Goal: Task Accomplishment & Management: Manage account settings

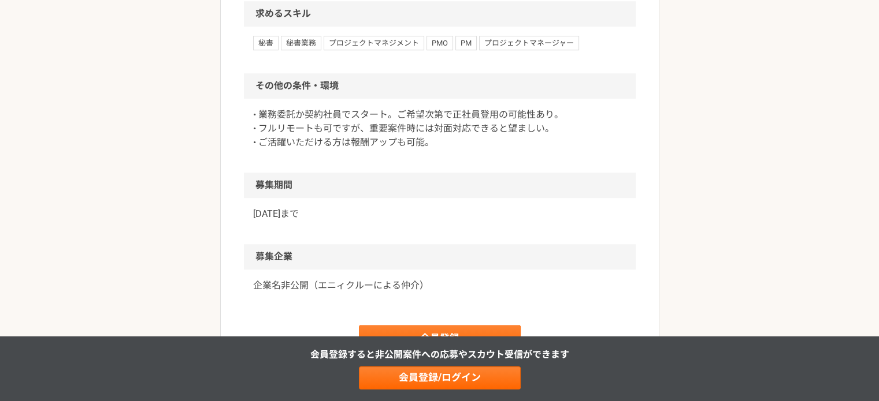
scroll to position [1155, 0]
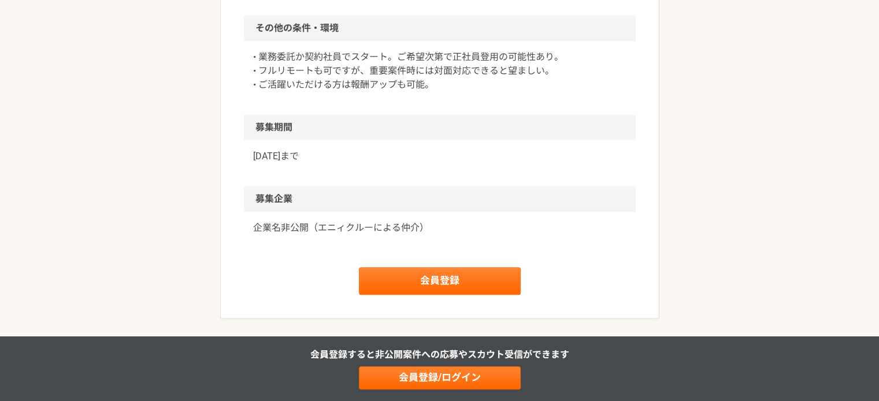
drag, startPoint x: 447, startPoint y: 99, endPoint x: 440, endPoint y: 88, distance: 12.2
click at [440, 88] on p "• 業務委託か契約社員でスタート。ご希望次第で正社員登用の可能性あり。 • フルリモートも可ですが、重要案件時には対面対応できると望ましい。 • ご活躍いただ…" at bounding box center [439, 71] width 373 height 42
click at [422, 140] on h2 "募集期間" at bounding box center [440, 127] width 392 height 25
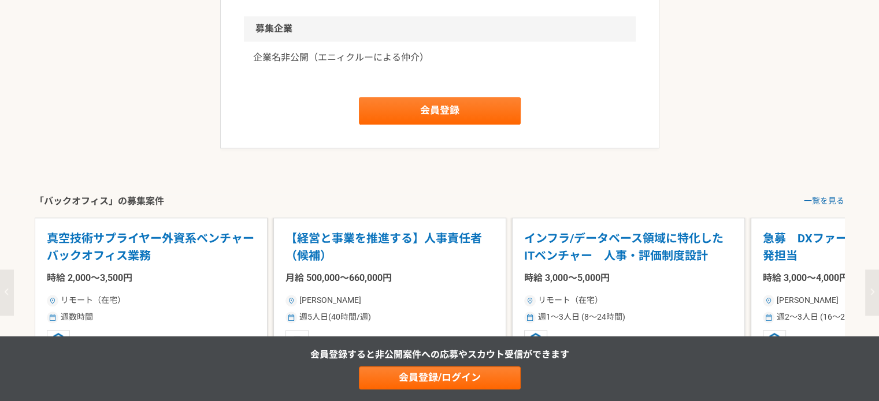
scroll to position [1329, 0]
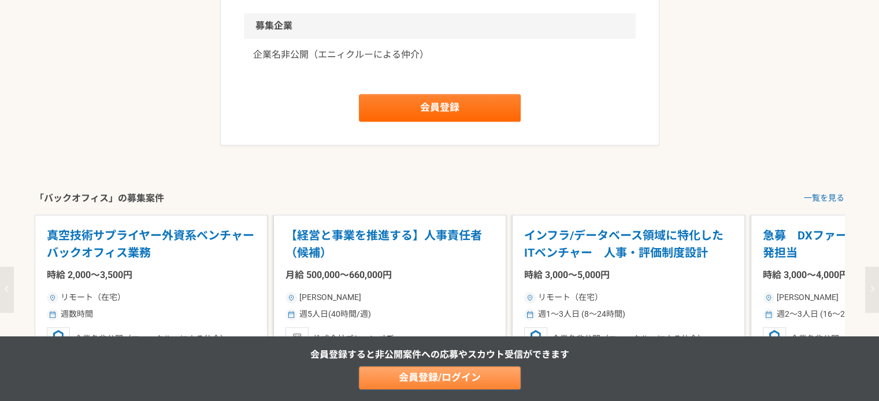
click at [392, 383] on link "会員登録/ログイン" at bounding box center [440, 378] width 162 height 23
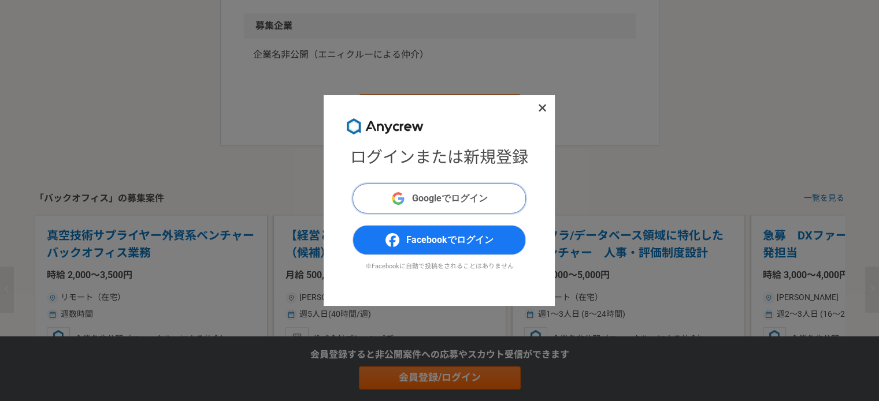
click at [460, 201] on span "Googleでログイン" at bounding box center [450, 199] width 76 height 14
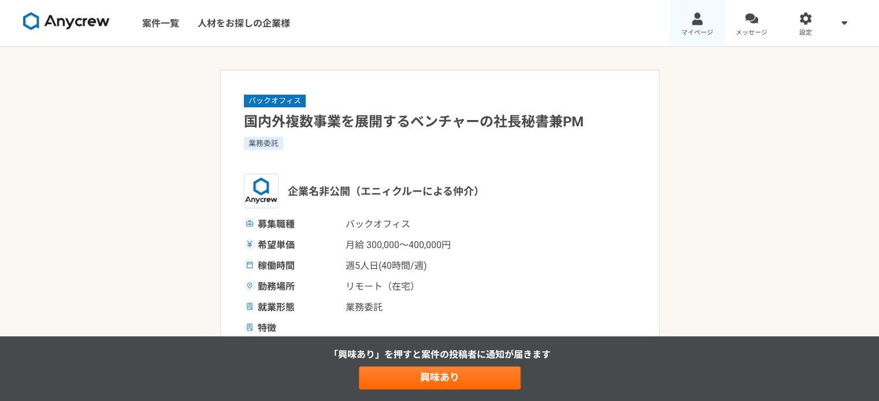
click at [698, 24] on div at bounding box center [696, 18] width 13 height 13
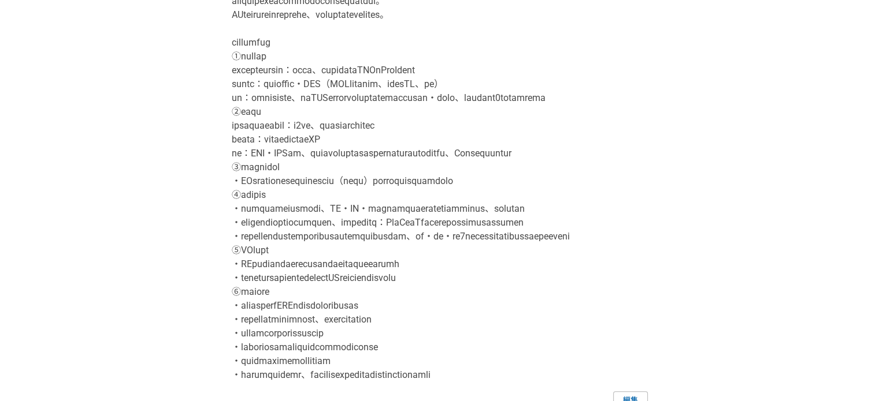
scroll to position [231, 0]
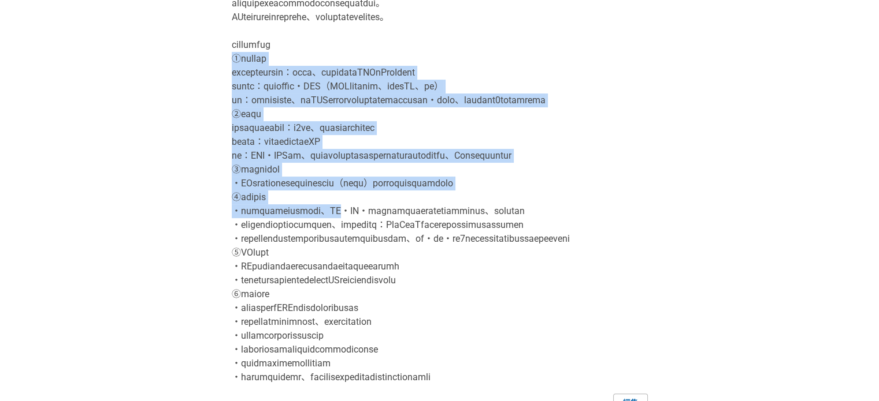
drag, startPoint x: 224, startPoint y: 75, endPoint x: 400, endPoint y: 258, distance: 253.7
click at [400, 258] on div "自己紹介 編集" at bounding box center [439, 172] width 439 height 481
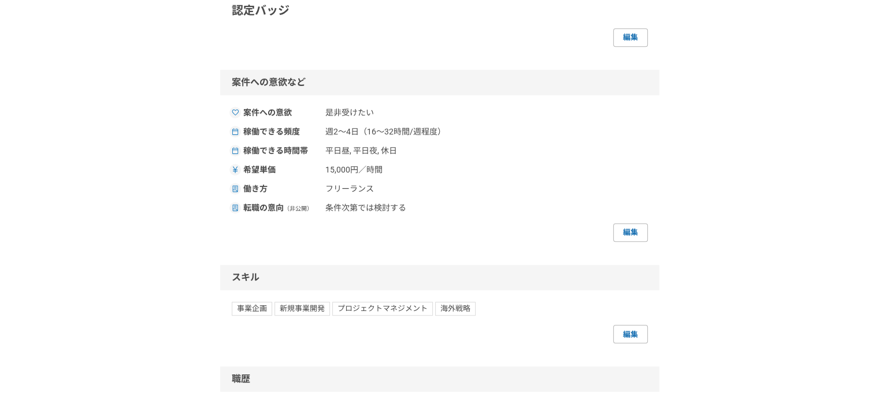
scroll to position [751, 0]
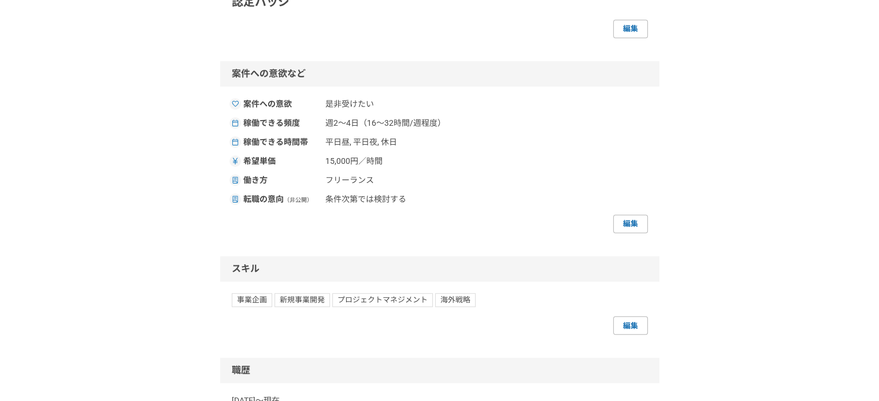
click at [550, 38] on div "編集" at bounding box center [440, 29] width 416 height 18
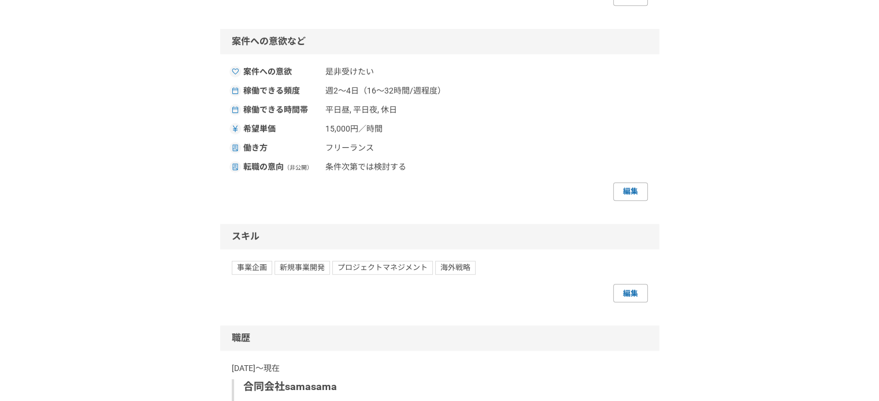
scroll to position [809, 0]
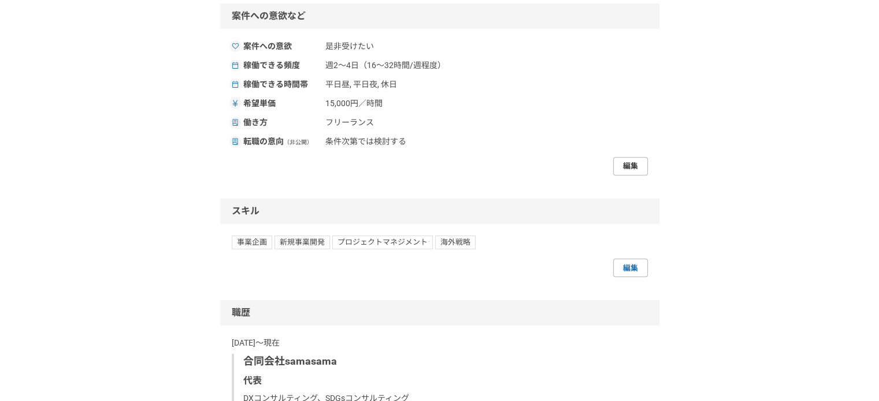
click at [625, 176] on link "編集" at bounding box center [630, 166] width 35 height 18
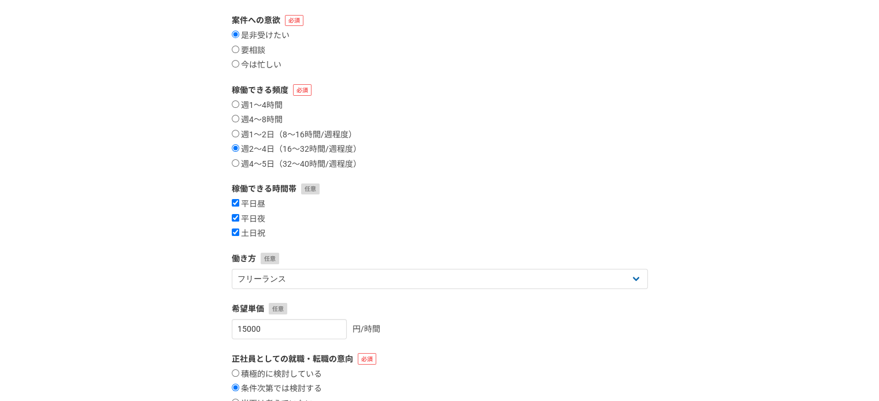
scroll to position [116, 0]
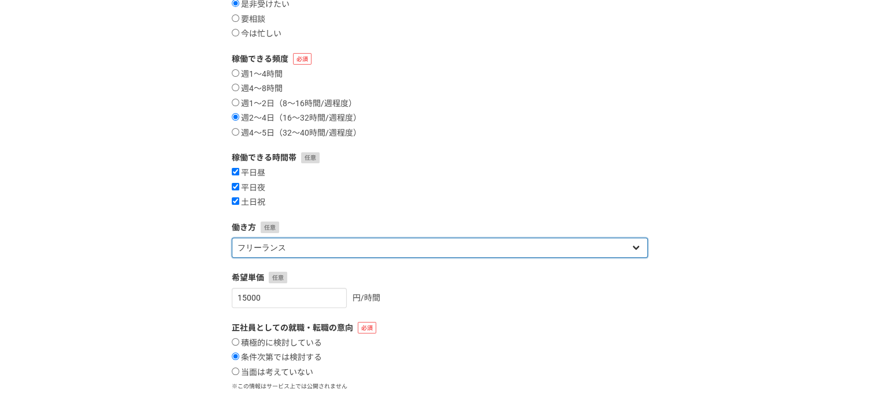
click at [268, 255] on select "フリーランス 副業 その他" at bounding box center [440, 248] width 416 height 20
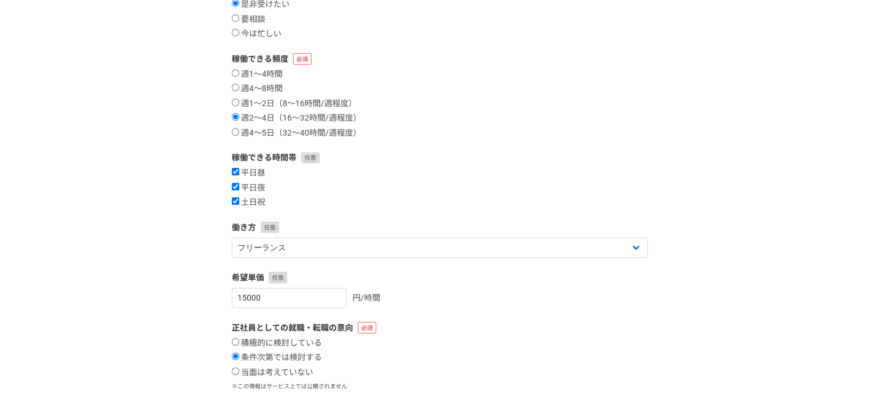
click at [194, 258] on div "案件への意欲・稼働頻度 案件への意欲 是非受けたい 要相談 今は忙しい 稼働できる頻度 週1〜4時間 週4〜8時間 週1〜2日（8〜16時間/週程度） 週2〜…" at bounding box center [439, 209] width 879 height 557
click at [245, 295] on input "15000" at bounding box center [289, 298] width 115 height 20
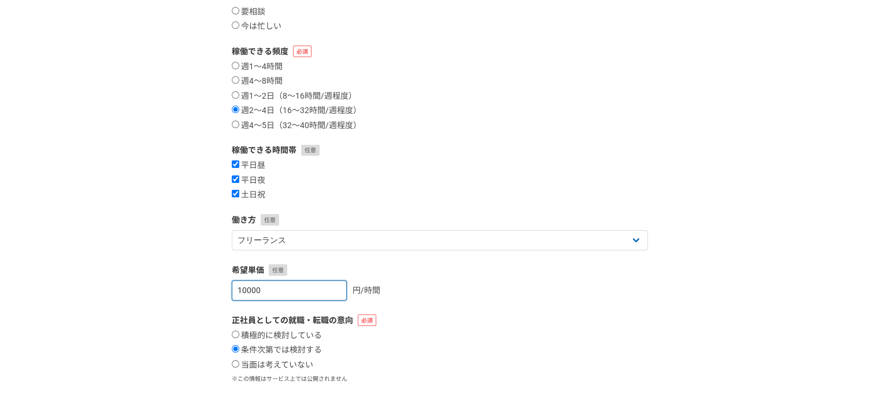
scroll to position [231, 0]
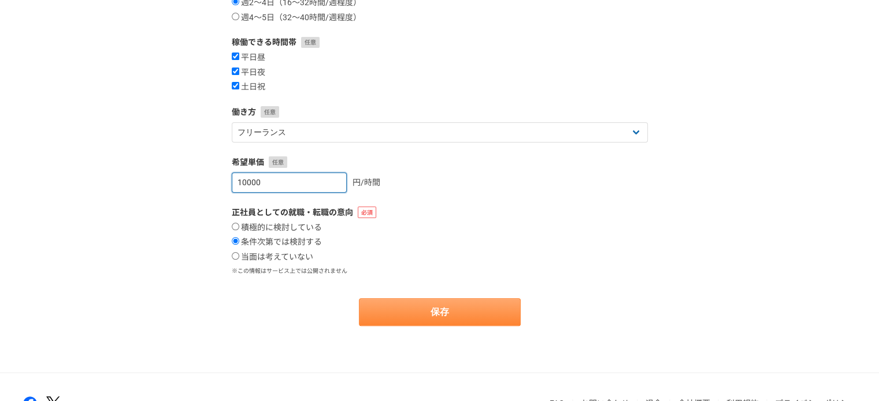
type input "10000"
click at [438, 311] on button "保存" at bounding box center [440, 313] width 162 height 28
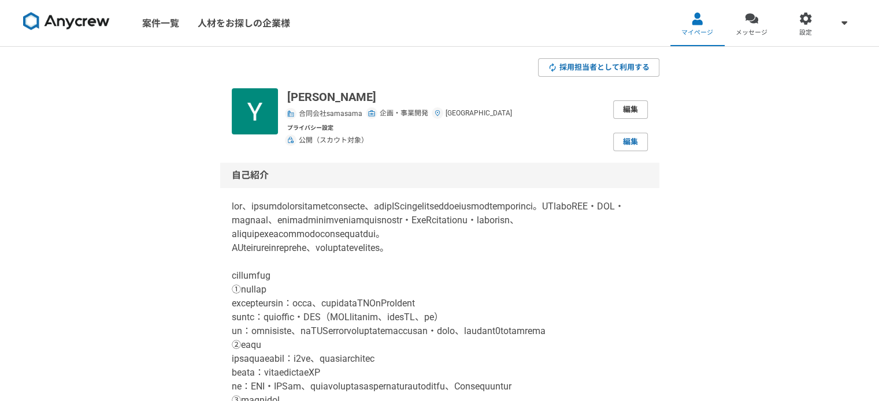
click at [635, 102] on link "編集" at bounding box center [630, 110] width 35 height 18
select select "40"
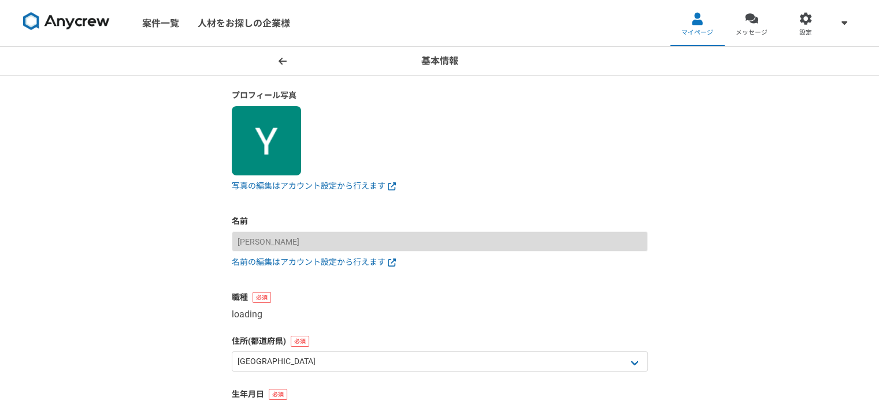
select select "6"
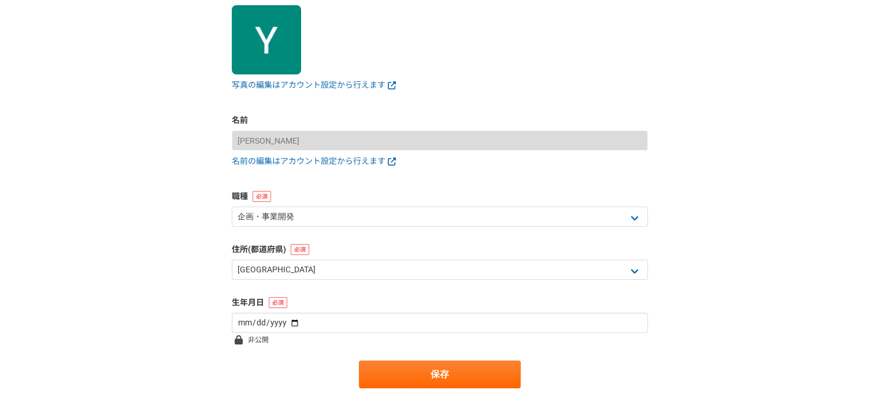
scroll to position [116, 0]
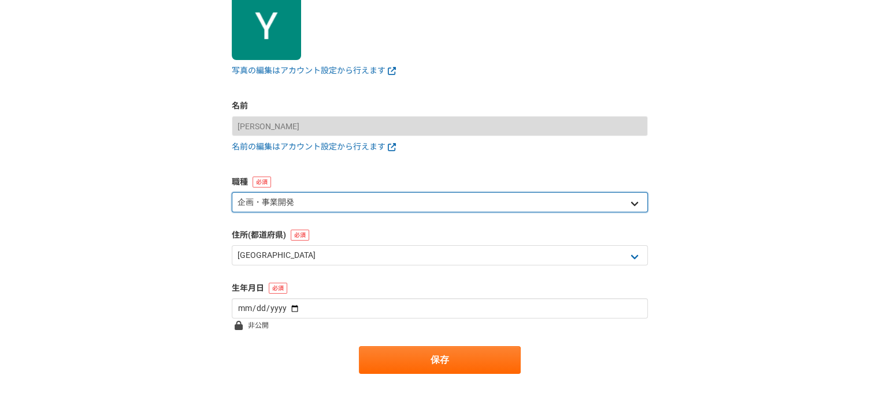
click at [405, 207] on select "エンジニア デザイナー ライター 営業 マーケティング 企画・事業開発 バックオフィス その他" at bounding box center [440, 202] width 416 height 20
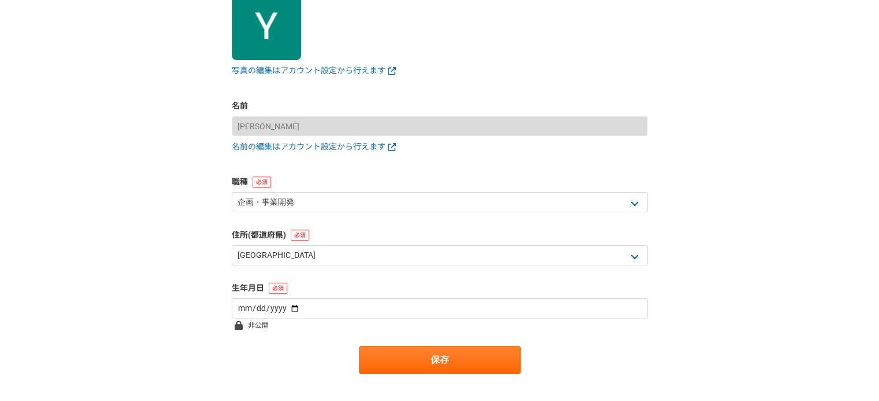
click at [185, 262] on div "基本情報 プロフィール写真 写真の編集はアカウント設定から行えます 名前 久保悠貴 名前の編集はアカウント設定から行えます 職種 エンジニア デザイナー ライ…" at bounding box center [439, 175] width 879 height 489
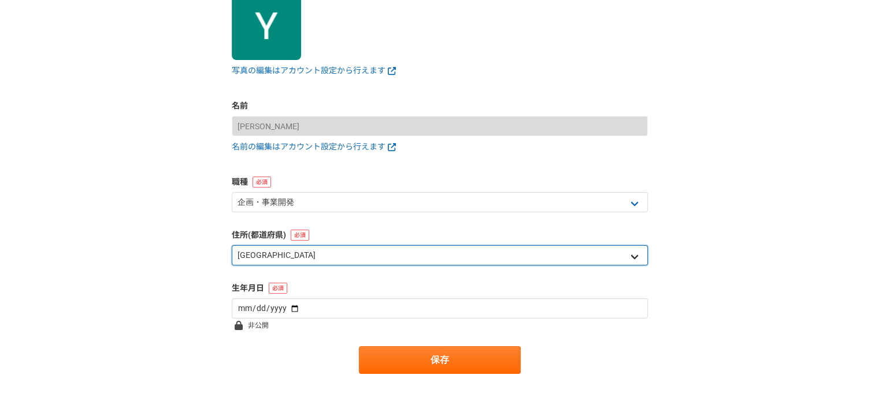
click at [258, 257] on select "北海道 青森県 岩手県 宮城県 秋田県 山形県 福島県 茨城県 栃木県 群馬県 埼玉県 千葉県 東京都 神奈川県 新潟県 富山県 石川県 福井県 山梨県 長野…" at bounding box center [440, 256] width 416 height 20
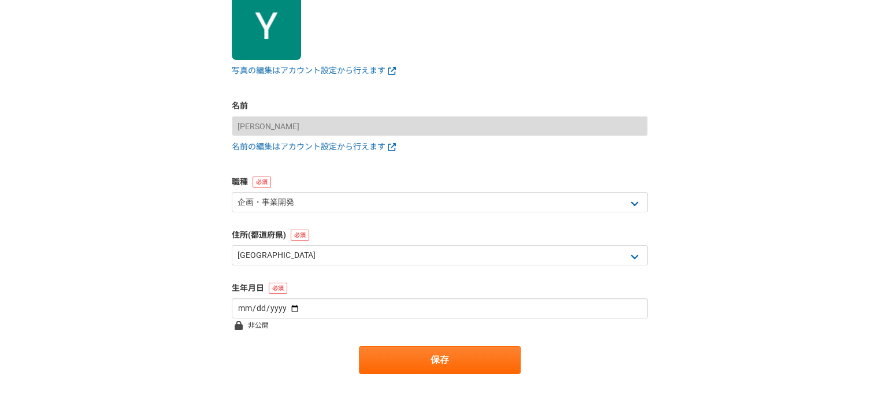
click at [192, 260] on div "基本情報 プロフィール写真 写真の編集はアカウント設定から行えます 名前 久保悠貴 名前の編集はアカウント設定から行えます 職種 エンジニア デザイナー ライ…" at bounding box center [439, 175] width 879 height 489
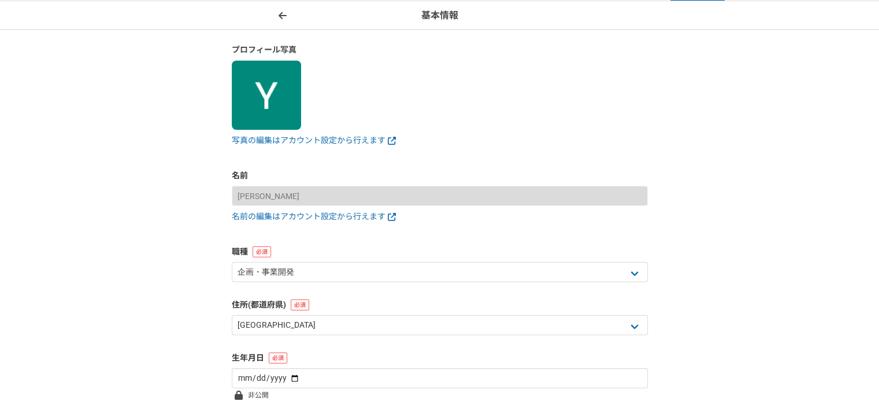
scroll to position [0, 0]
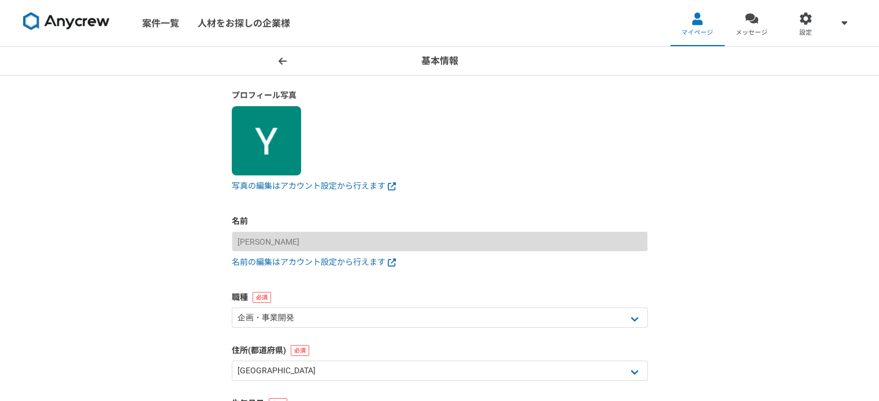
click at [286, 58] on icon at bounding box center [282, 61] width 8 height 9
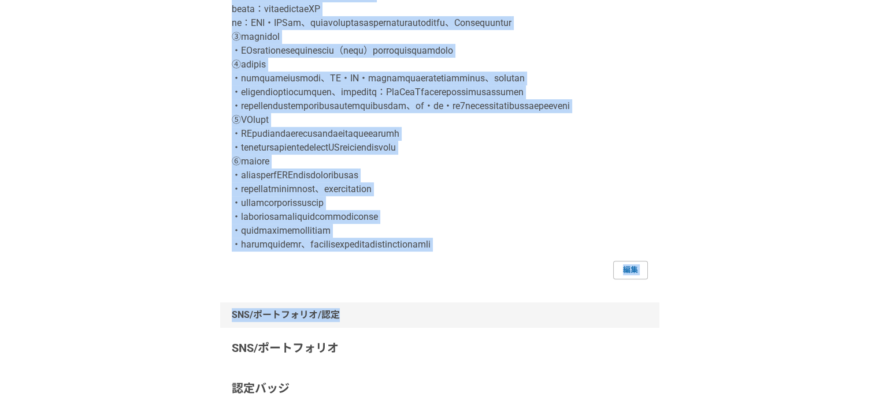
scroll to position [408, 0]
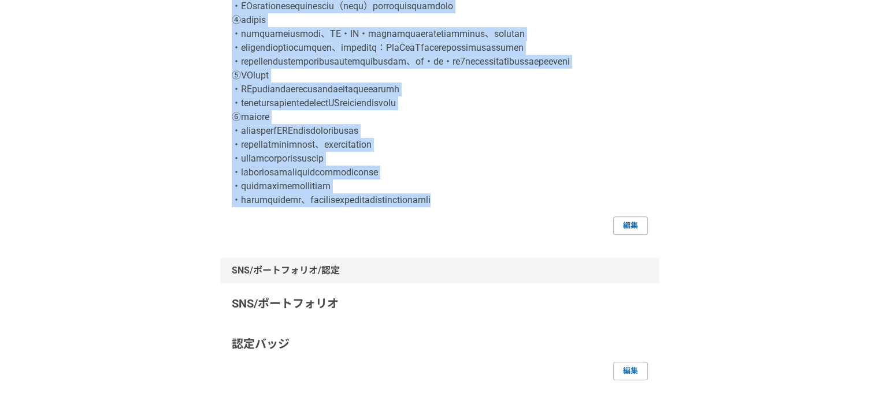
drag, startPoint x: 232, startPoint y: 7, endPoint x: 682, endPoint y: 285, distance: 528.9
click at [682, 285] on div "採用担当者として利用する 久保悠貴 合同会社samasama 企画・事業開発 福岡県 編集 プライバシー設定 公開（スカウト対象） 編集 自己紹介 編集 SN…" at bounding box center [439, 270] width 879 height 1264
copy div "自己紹介 現在は、合同会社samasamaの経営者兼プレイヤーとして、伴走型のDXコンサルティングおよびサステナビリティコンサルティングを提供。DX文脈ではR…"
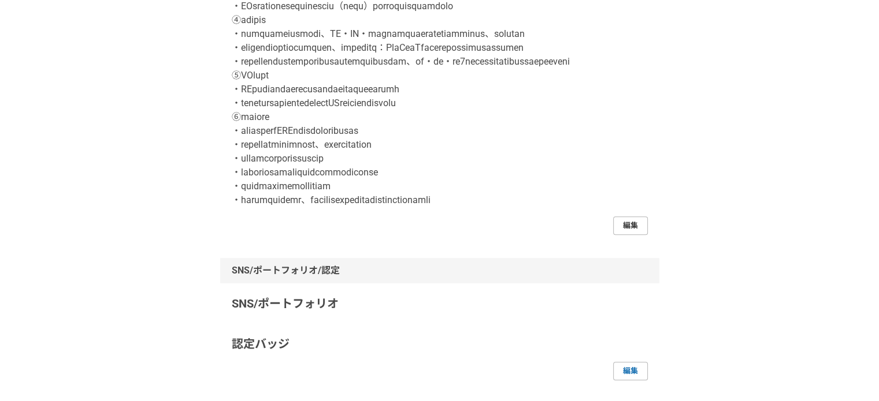
click at [633, 235] on link "編集" at bounding box center [630, 226] width 35 height 18
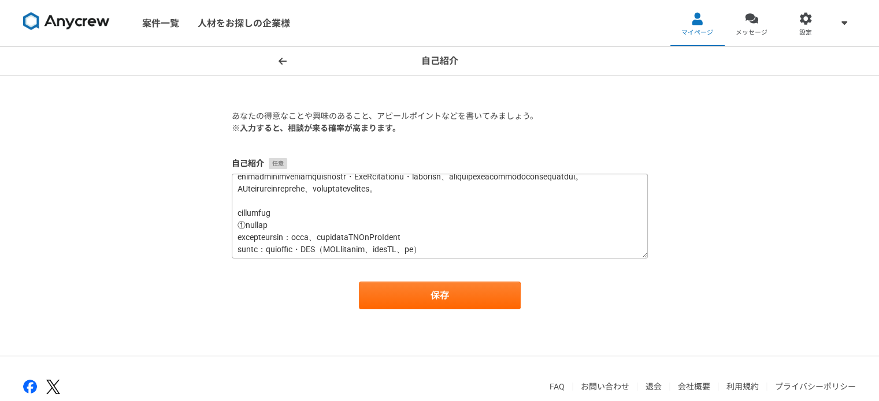
scroll to position [58, 0]
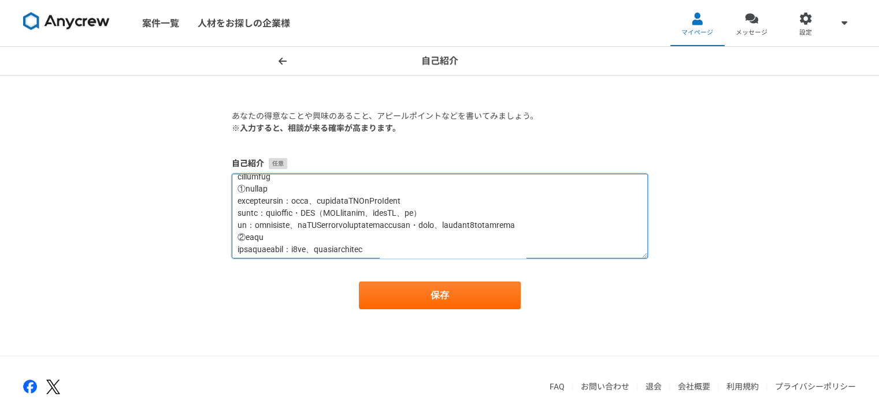
click at [298, 199] on textarea at bounding box center [440, 216] width 416 height 85
click at [300, 200] on textarea at bounding box center [440, 216] width 416 height 85
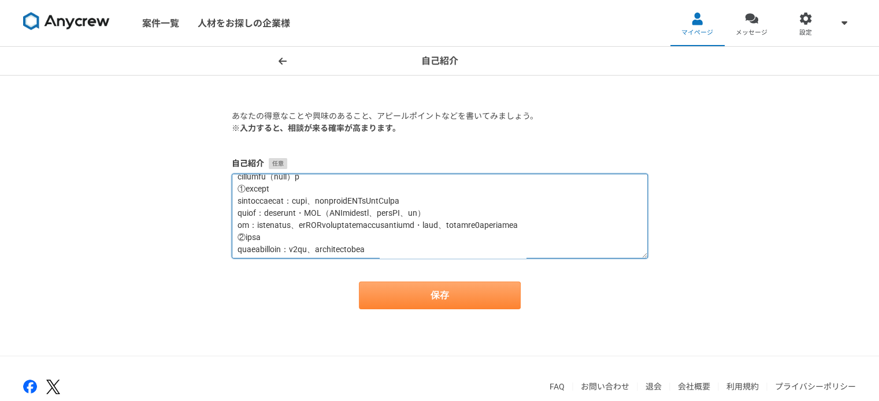
type textarea "現在は、合同会社samasamaの経営者兼プレイヤーとして、伴走型のDXコンサルティングおよびサステナビリティコンサルティングを提供。DX文脈ではRPA・BP…"
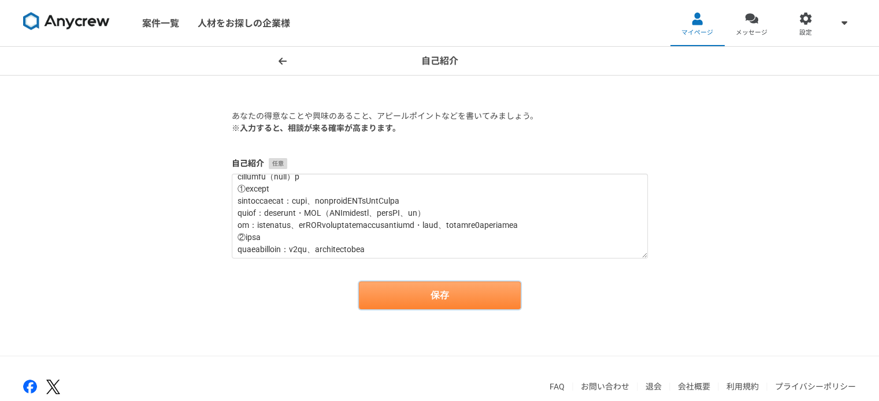
click at [406, 302] on button "保存" at bounding box center [440, 296] width 162 height 28
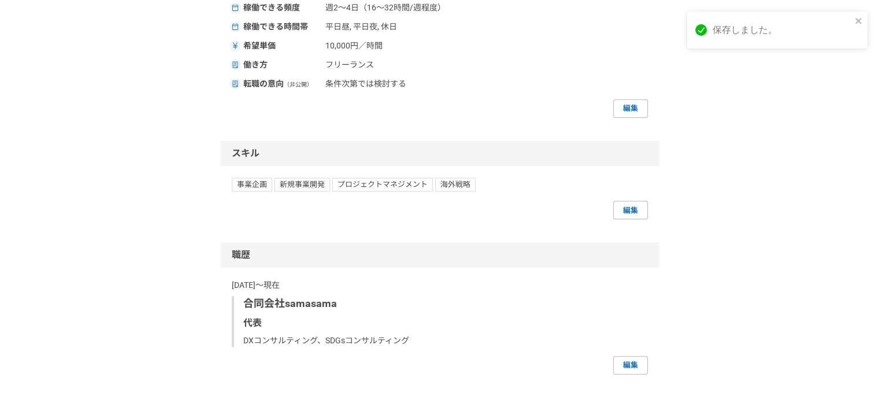
scroll to position [924, 0]
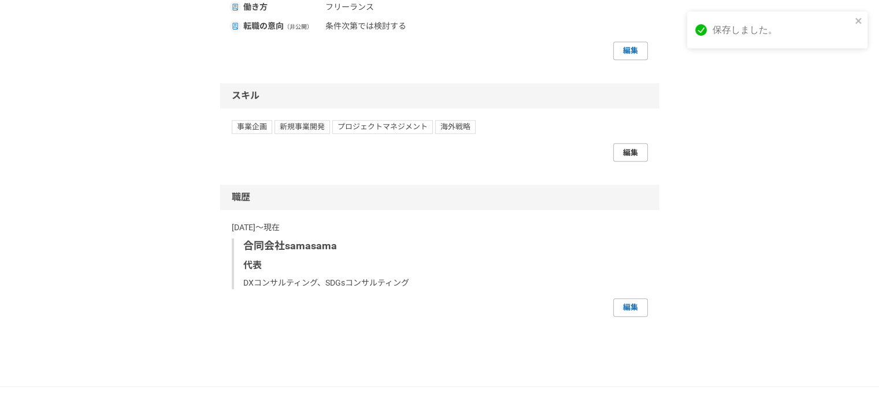
click at [628, 162] on link "編集" at bounding box center [630, 152] width 35 height 18
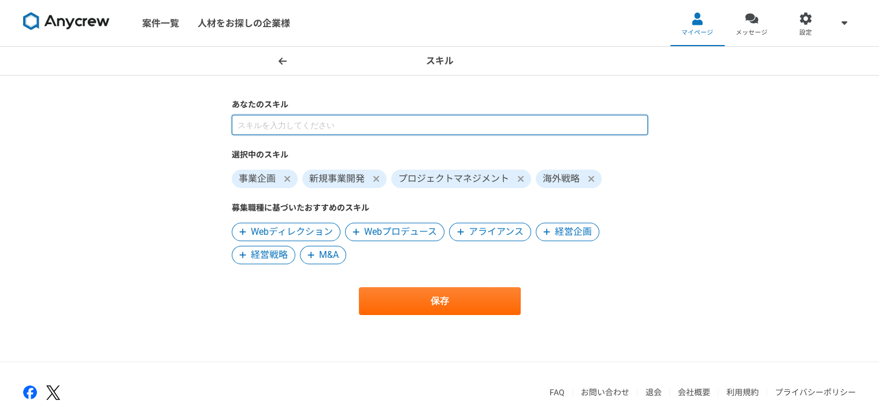
click at [307, 125] on input at bounding box center [440, 125] width 416 height 20
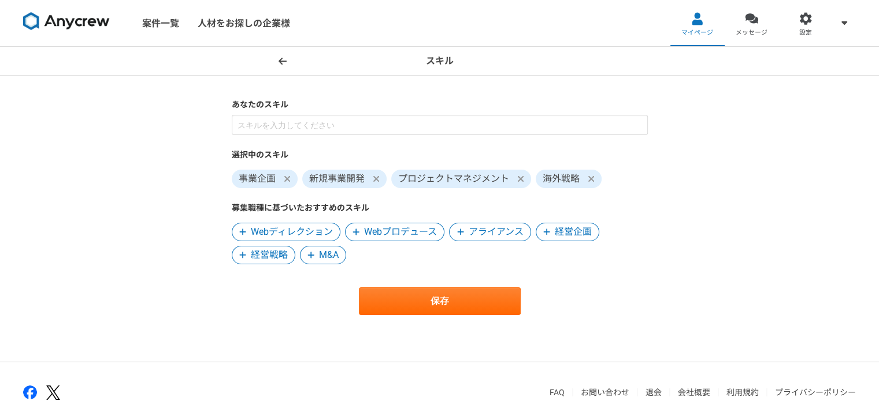
click at [321, 144] on div "選択中のスキル 事業企画 新規事業開発 プロジェクトマネジメント 海外戦略 募集職種に基づいたおすすめのスキル Webディレクション Webプロデュース アラ…" at bounding box center [440, 190] width 416 height 150
click at [478, 236] on span "アライアンス" at bounding box center [496, 232] width 55 height 14
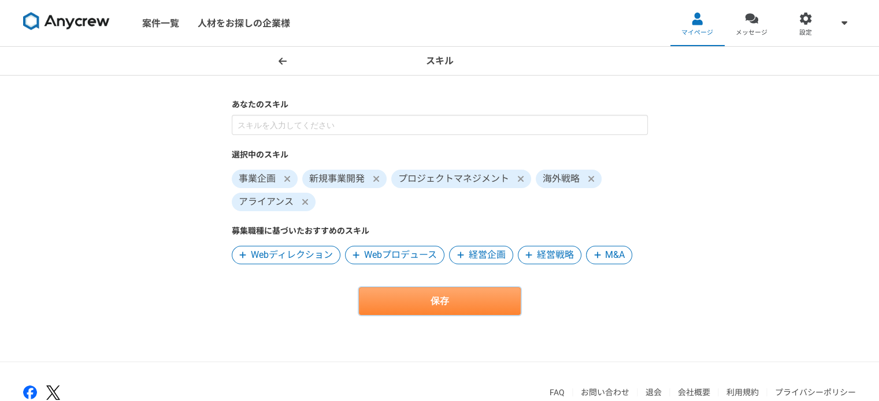
click at [453, 300] on button "保存" at bounding box center [440, 302] width 162 height 28
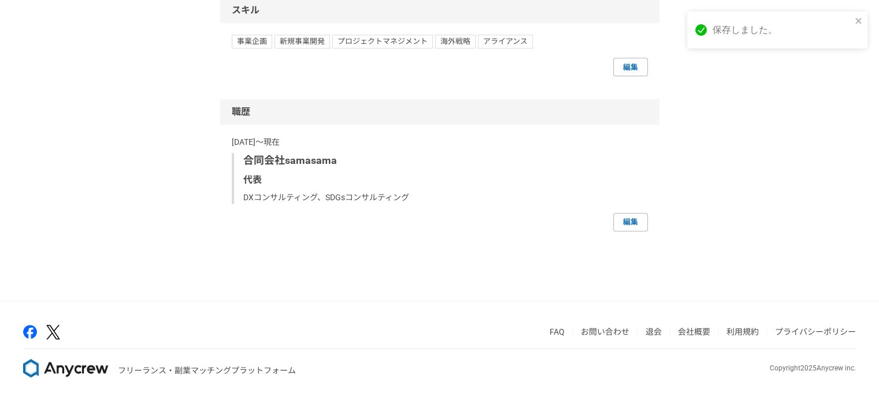
scroll to position [1034, 0]
click at [631, 232] on link "編集" at bounding box center [630, 222] width 35 height 18
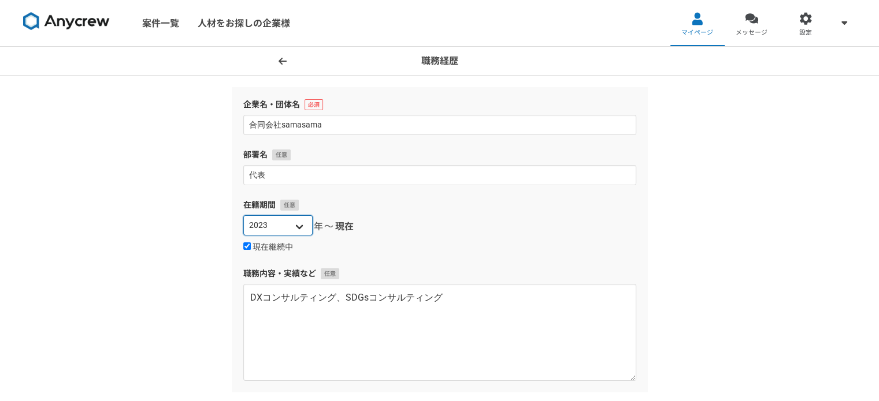
click at [297, 228] on select "2025 2024 2023 2022 2021 2020 2019 2018 2017 2016 2015 2014 2013 2012 2011 2010…" at bounding box center [277, 225] width 69 height 20
select select "2020"
click at [243, 215] on select "2025 2024 2023 2022 2021 2020 2019 2018 2017 2016 2015 2014 2013 2012 2011 2010…" at bounding box center [277, 225] width 69 height 20
click at [220, 248] on section "企業名・団体名 合同会社samasama 部署名 代表 在籍期間 2025 2024 2023 2022 2021 2020 2019 2018 2017 2…" at bounding box center [439, 280] width 439 height 387
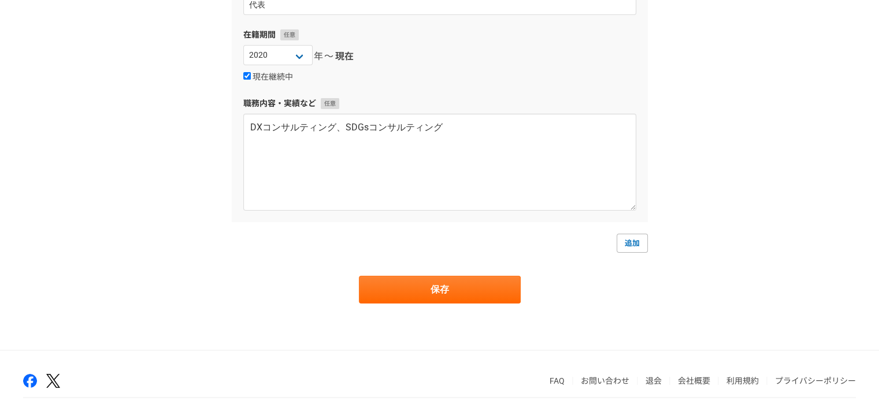
scroll to position [173, 0]
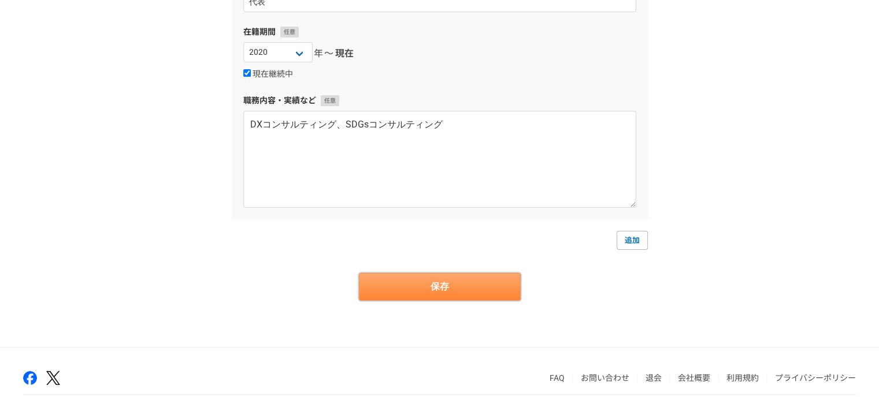
click at [395, 287] on button "保存" at bounding box center [440, 287] width 162 height 28
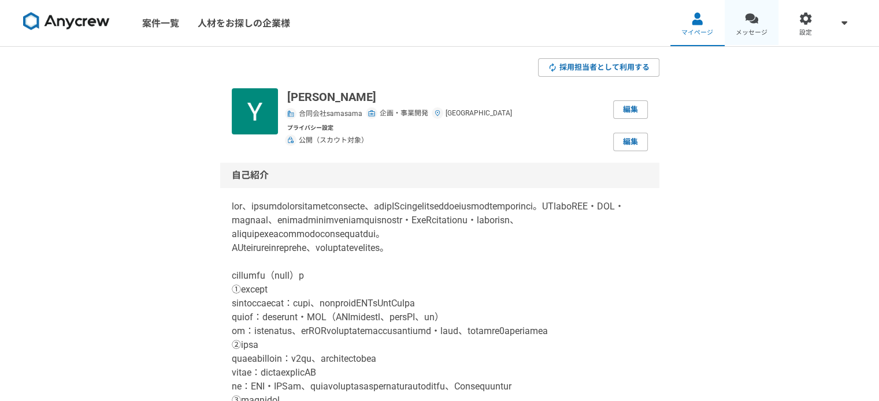
click at [756, 29] on span "メッセージ" at bounding box center [751, 32] width 32 height 9
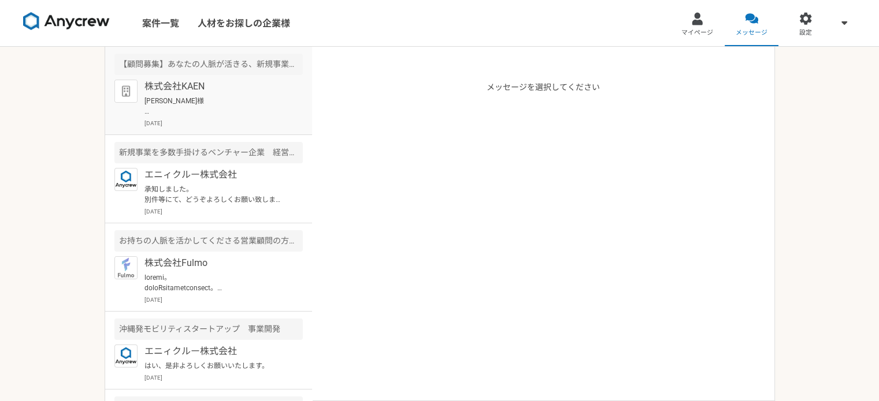
click at [233, 94] on div "株式会社KAEN 久保様 お世話になっております。株式会社KAENの飯田です。 先ほどは貴重なお時間を頂き、誠にありがとうございました。 下記Chatwork…" at bounding box center [223, 104] width 158 height 48
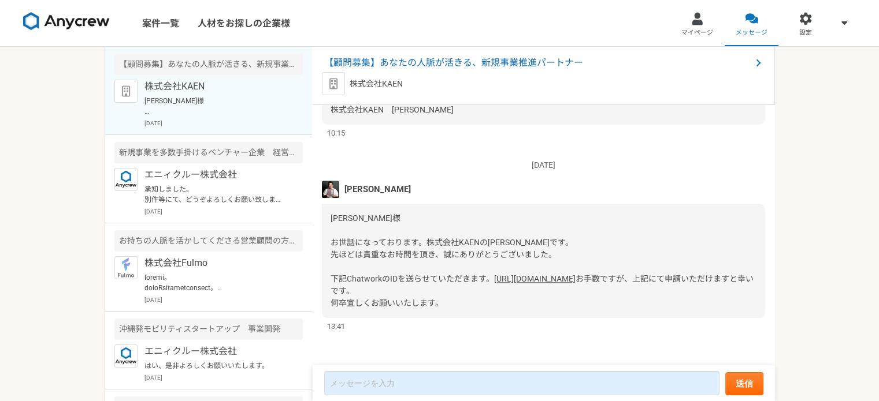
scroll to position [1343, 0]
click at [172, 29] on link "案件一覧" at bounding box center [160, 23] width 55 height 46
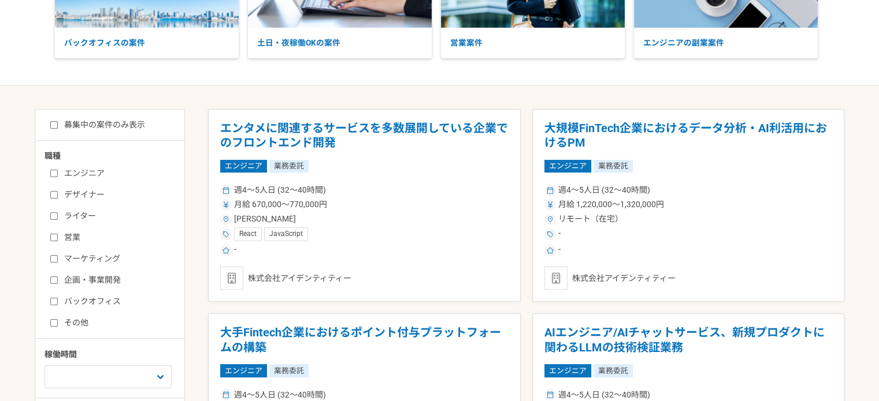
scroll to position [173, 0]
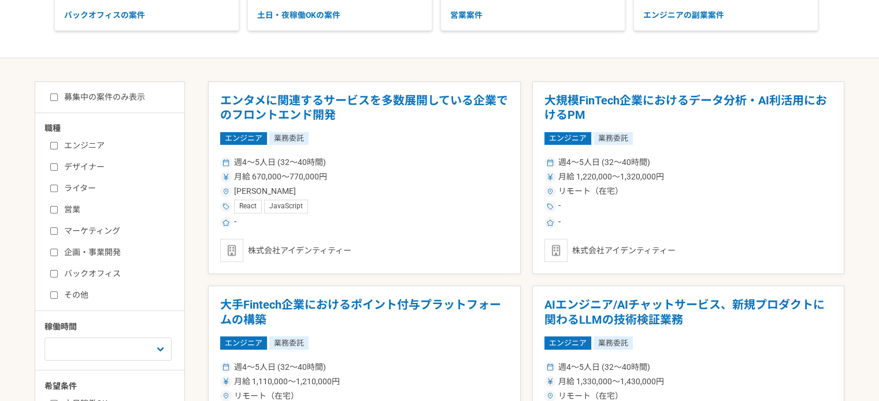
click at [90, 247] on label "企画・事業開発" at bounding box center [116, 253] width 133 height 12
click at [58, 249] on input "企画・事業開発" at bounding box center [54, 253] width 8 height 8
checkbox input "true"
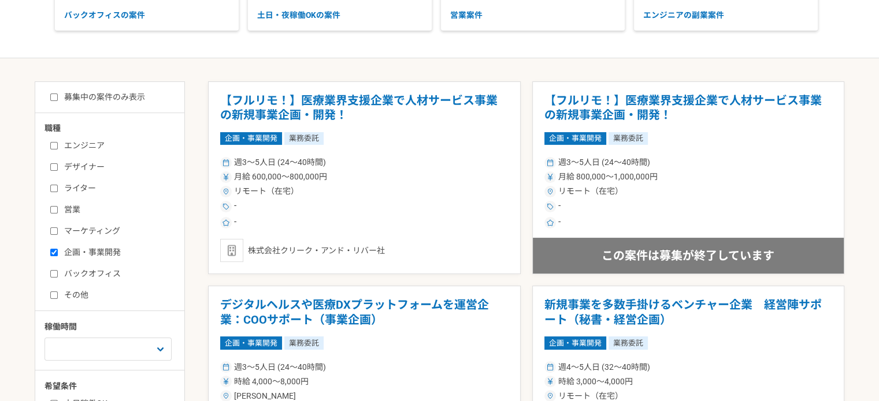
click at [120, 95] on label "募集中の案件のみ表示" at bounding box center [97, 97] width 95 height 12
click at [58, 95] on input "募集中の案件のみ表示" at bounding box center [54, 98] width 8 height 8
checkbox input "true"
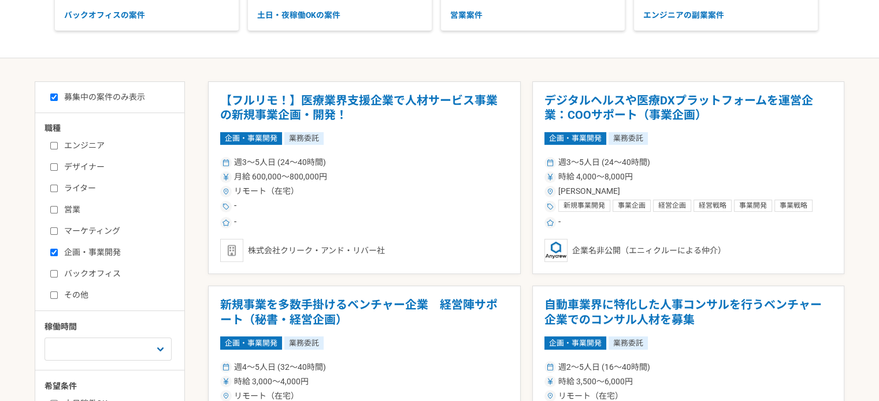
click at [81, 298] on label "その他" at bounding box center [116, 295] width 133 height 12
click at [58, 298] on input "その他" at bounding box center [54, 296] width 8 height 8
checkbox input "true"
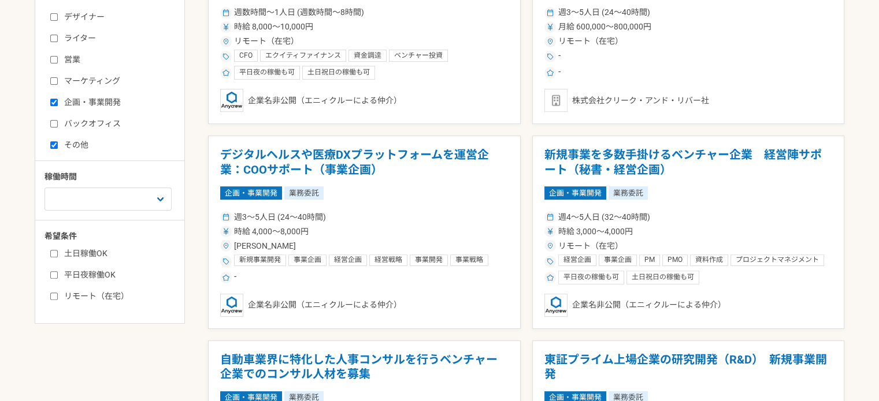
scroll to position [347, 0]
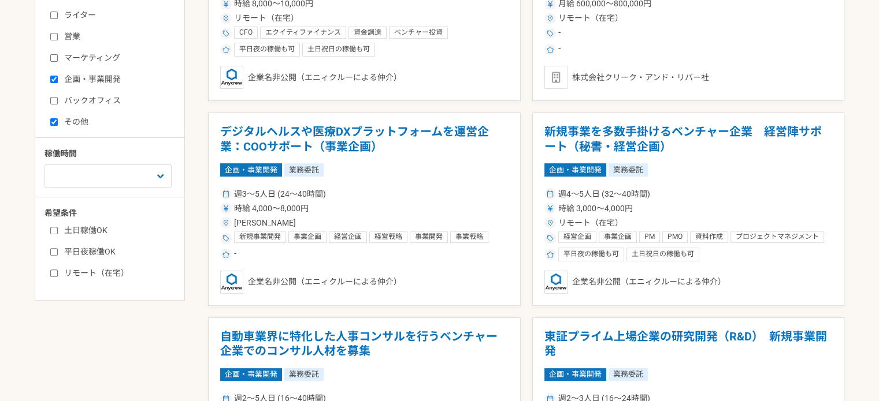
click at [92, 273] on label "リモート（在宅）" at bounding box center [116, 273] width 133 height 12
click at [58, 273] on input "リモート（在宅）" at bounding box center [54, 274] width 8 height 8
checkbox input "true"
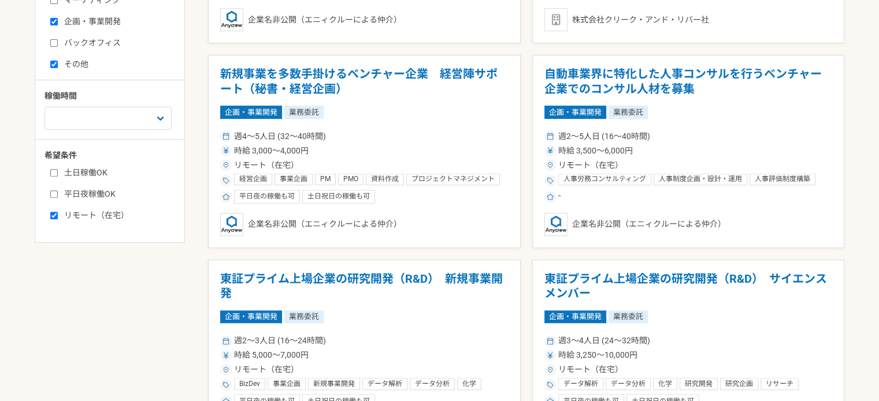
scroll to position [347, 0]
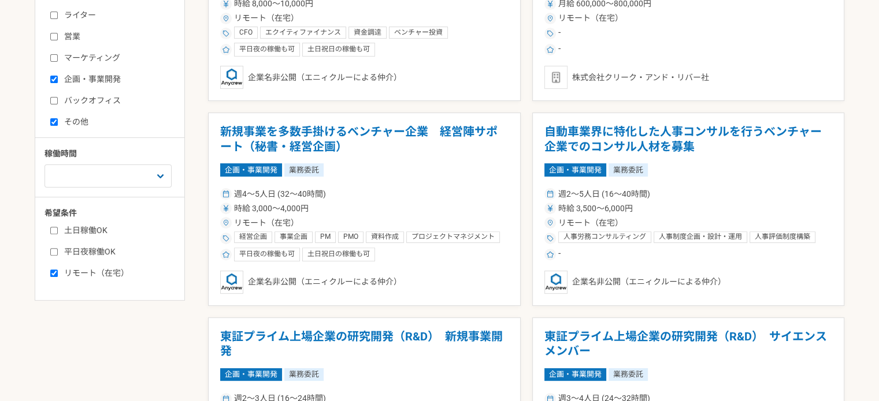
click at [88, 101] on label "バックオフィス" at bounding box center [116, 101] width 133 height 12
click at [58, 101] on input "バックオフィス" at bounding box center [54, 101] width 8 height 8
checkbox input "true"
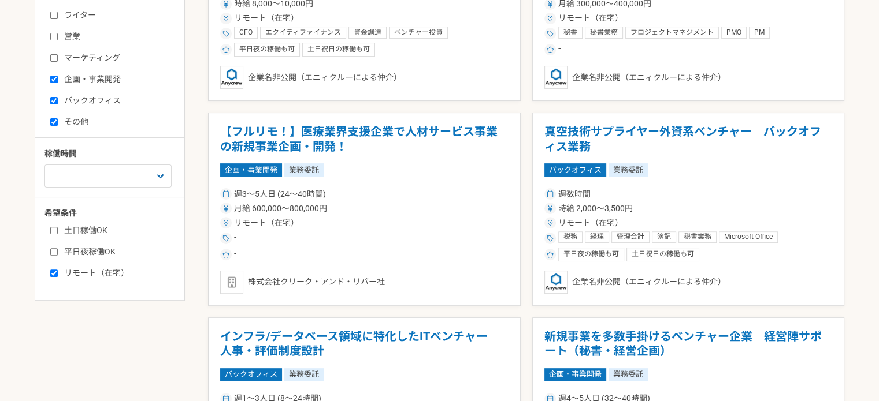
click at [92, 56] on label "マーケティング" at bounding box center [116, 58] width 133 height 12
click at [58, 56] on input "マーケティング" at bounding box center [54, 58] width 8 height 8
checkbox input "true"
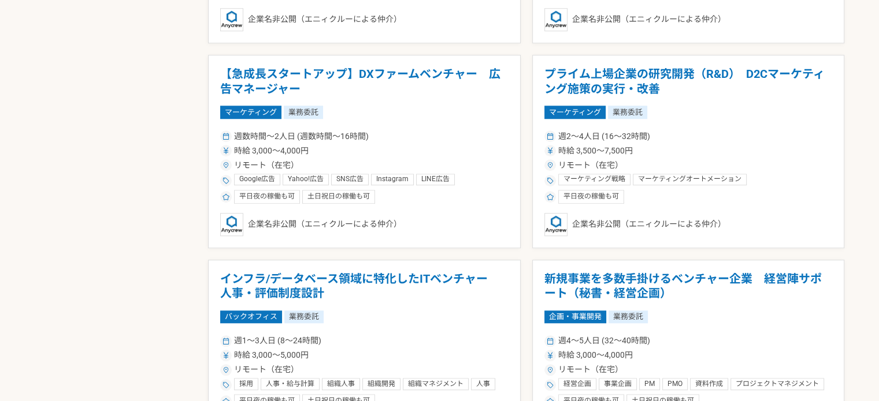
scroll to position [1040, 0]
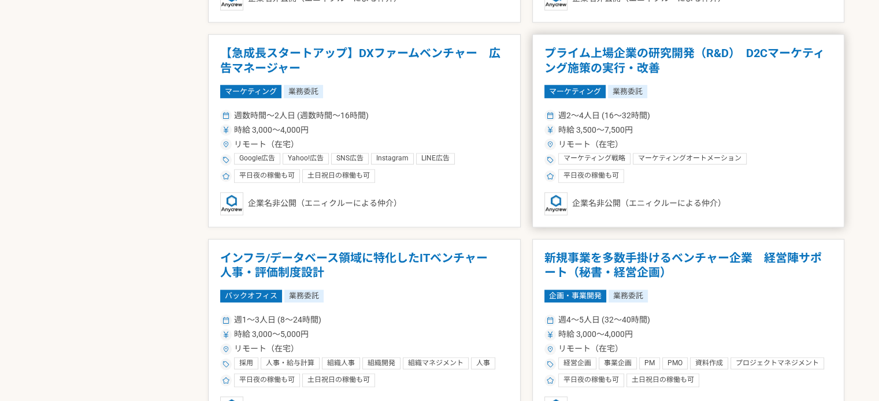
click at [673, 50] on h1 "プライム上場企業の研究開発（R&D）　D2Cマーケティング施策の実行・改善" at bounding box center [688, 60] width 288 height 29
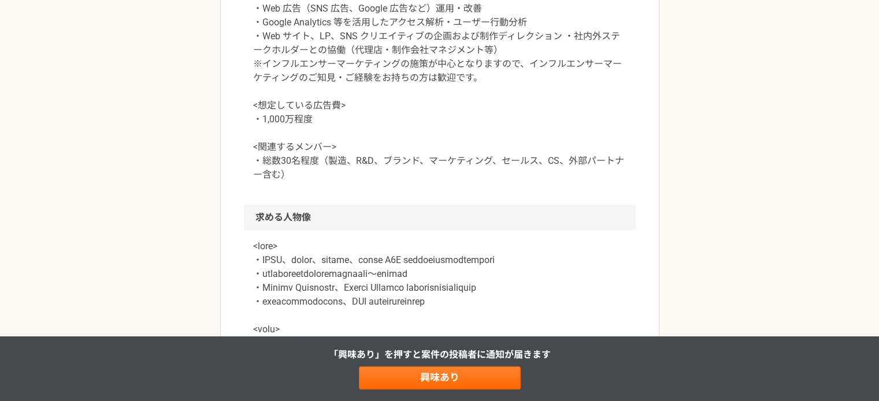
scroll to position [693, 0]
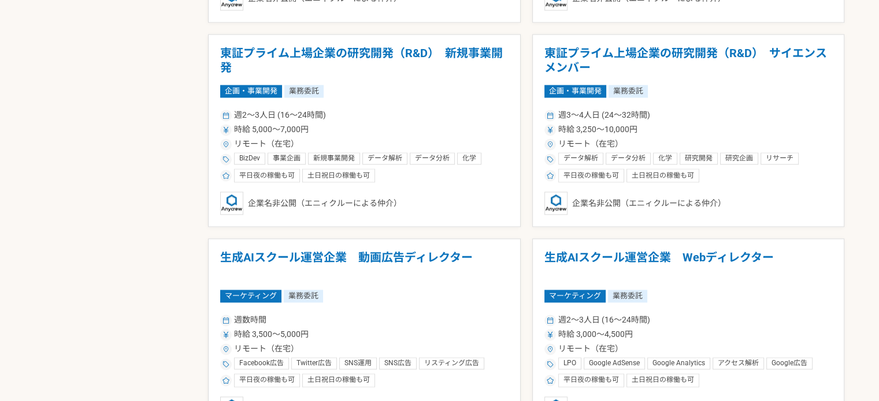
scroll to position [1675, 0]
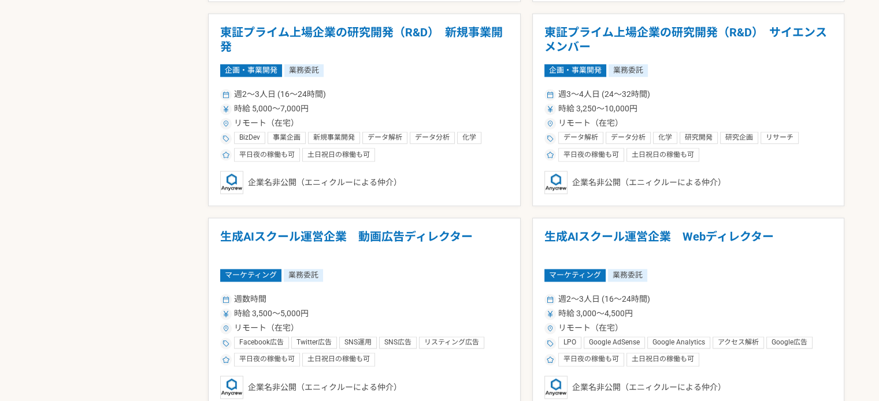
drag, startPoint x: 308, startPoint y: 28, endPoint x: 163, endPoint y: 117, distance: 170.3
click at [266, 31] on h1 "東証プライム上場企業の研究開発（R&D）　新規事業開発" at bounding box center [364, 39] width 288 height 29
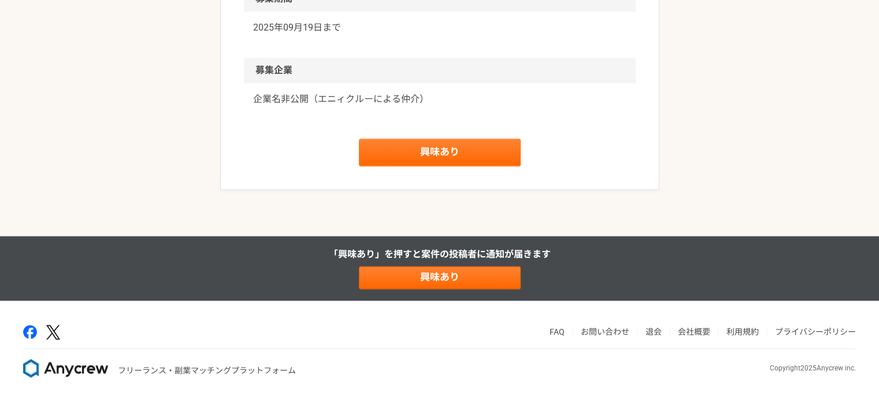
scroll to position [1849, 0]
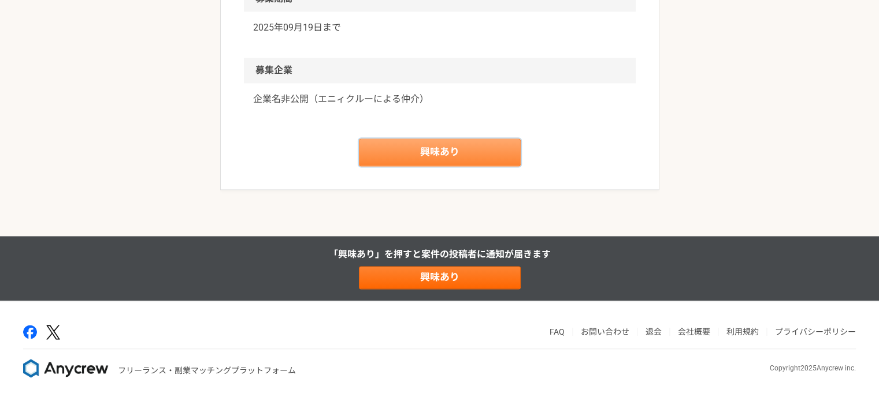
click at [405, 166] on link "興味あり" at bounding box center [440, 153] width 162 height 28
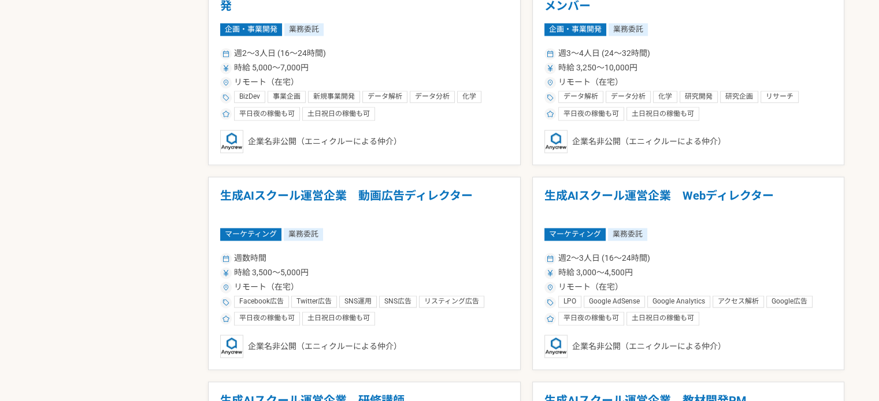
scroll to position [2080, 0]
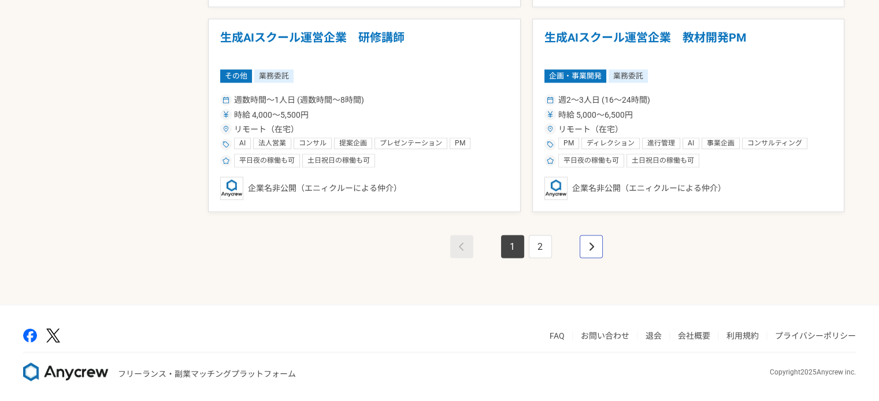
click at [589, 242] on icon "pagination" at bounding box center [591, 246] width 6 height 9
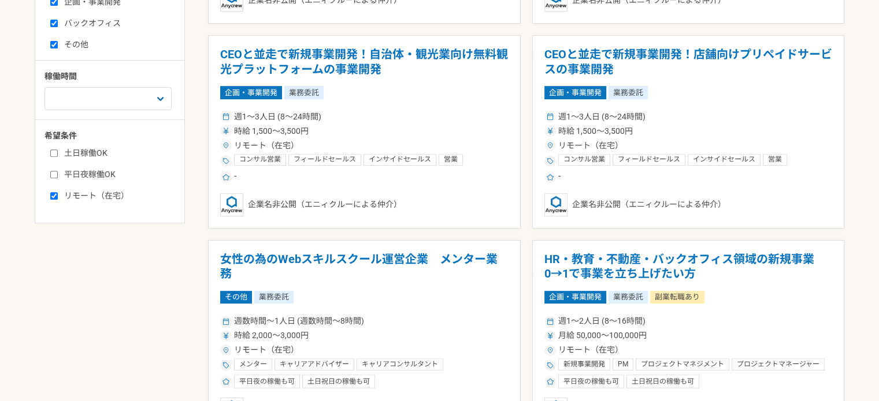
scroll to position [404, 0]
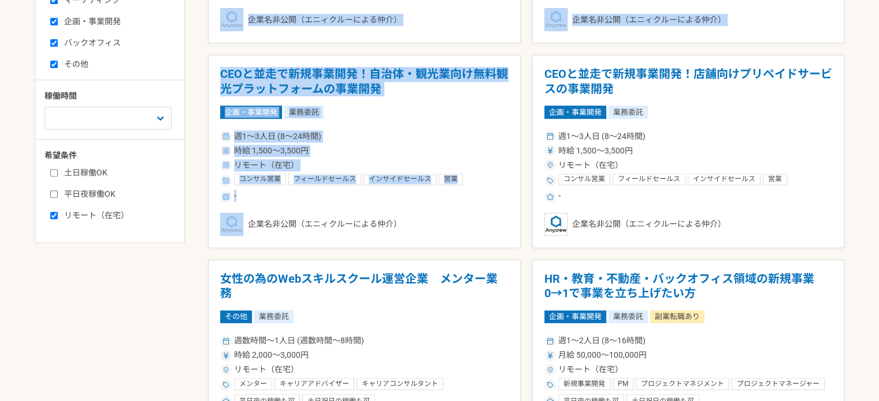
click at [196, 235] on div "募集中の案件のみ表示 職種 エンジニア デザイナー ライター 営業 マーケティング 企画・事業開発 バックオフィス その他 稼働時間 週1人日（8時間）以下 …" at bounding box center [439, 402] width 809 height 1105
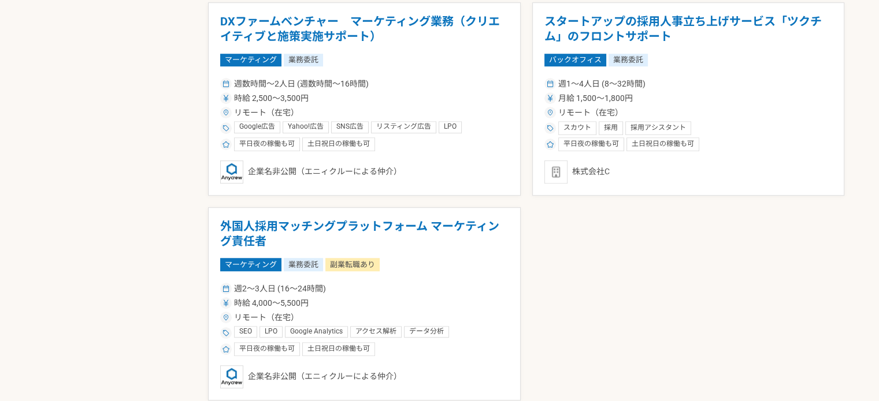
scroll to position [751, 0]
